Goal: Find specific page/section: Find specific page/section

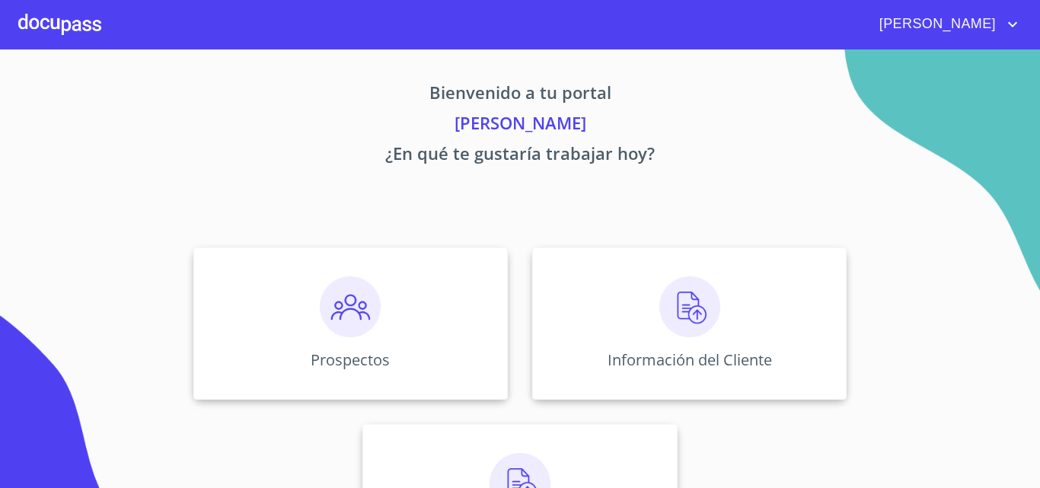
click at [70, 33] on div at bounding box center [59, 24] width 83 height 49
click at [359, 280] on img at bounding box center [350, 306] width 61 height 61
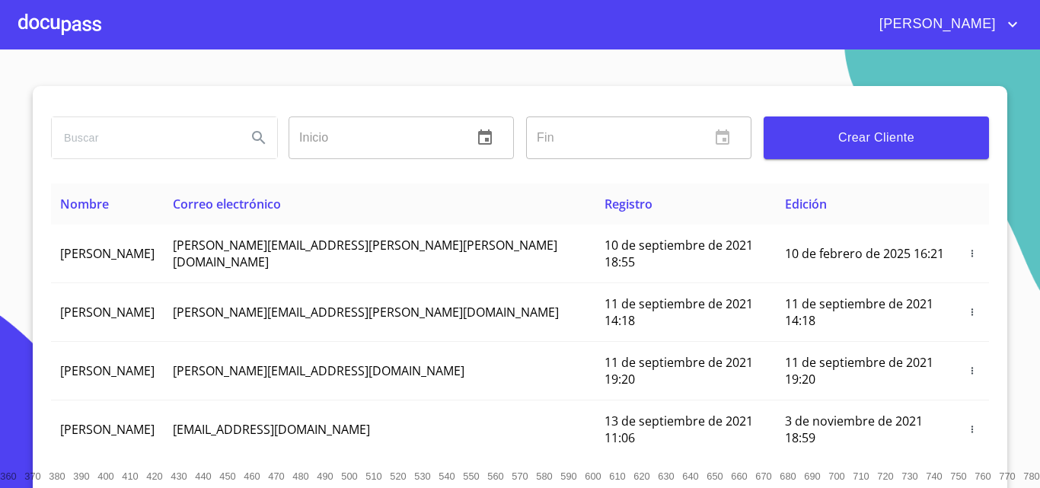
click at [100, 138] on input "search" at bounding box center [143, 137] width 183 height 41
click at [257, 134] on icon "Search" at bounding box center [259, 138] width 18 height 18
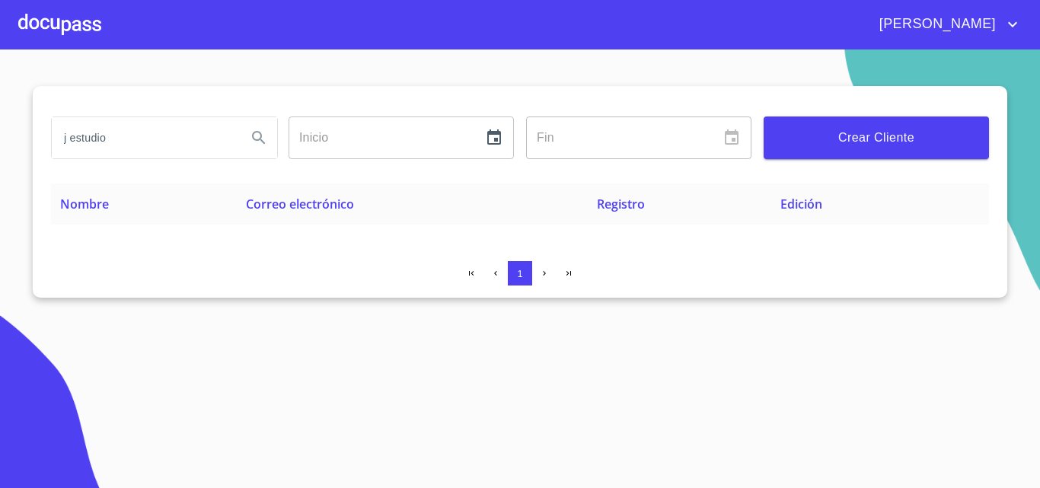
drag, startPoint x: 58, startPoint y: 139, endPoint x: 0, endPoint y: 139, distance: 57.9
click at [14, 136] on section "j estudio Inicio ​ Fin ​ Crear Cliente Nombre Correo electrónico Registro Edici…" at bounding box center [520, 268] width 1040 height 439
type input "estudio"
click at [256, 136] on icon "Search" at bounding box center [259, 138] width 18 height 18
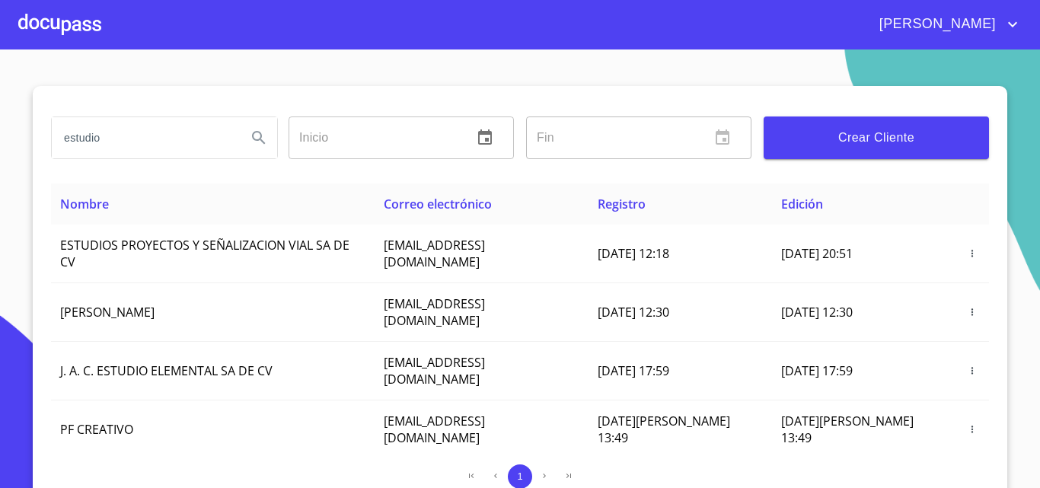
click at [82, 23] on div at bounding box center [59, 24] width 83 height 49
